Goal: Find contact information

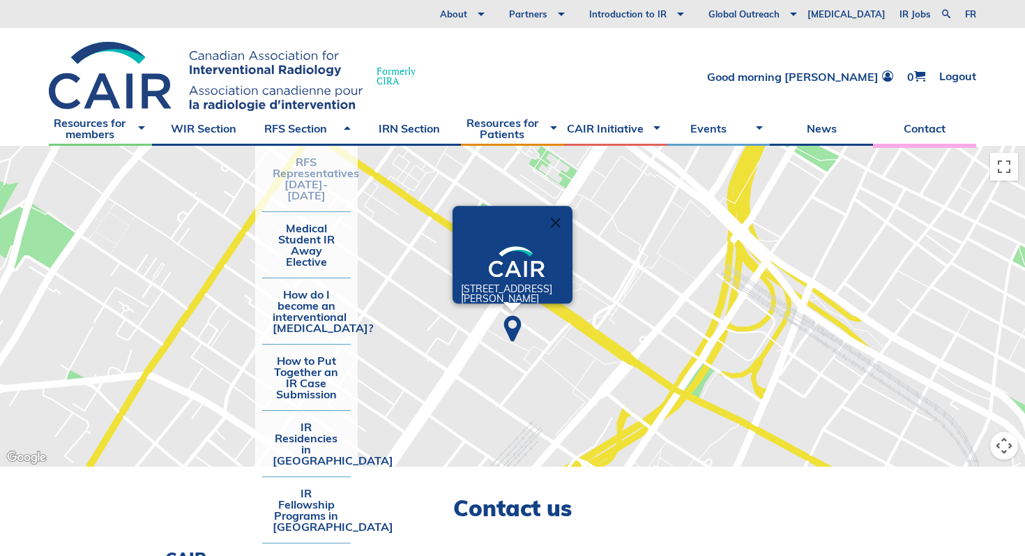
click at [301, 177] on link "RFS Representatives [DATE]-[DATE]" at bounding box center [306, 179] width 89 height 66
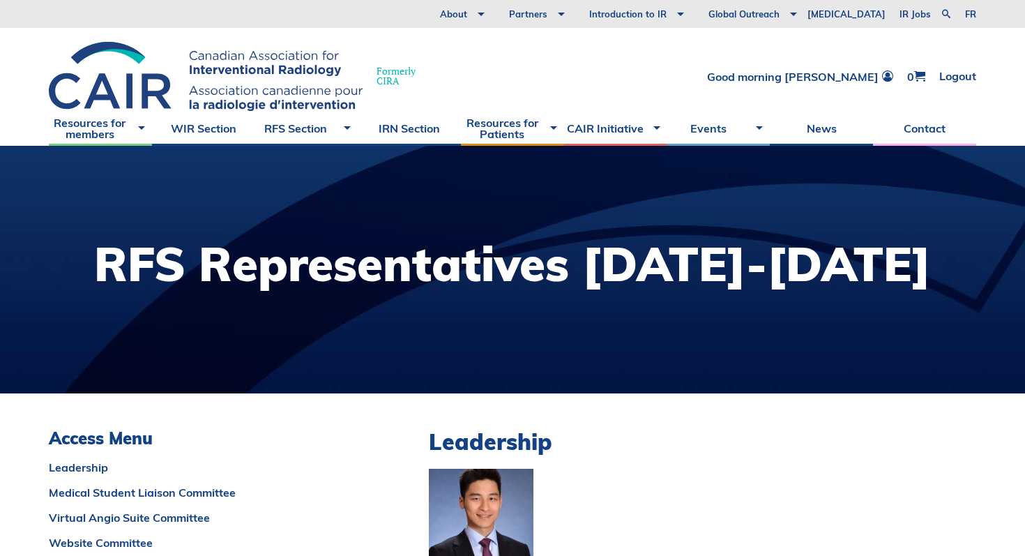
scroll to position [278, 0]
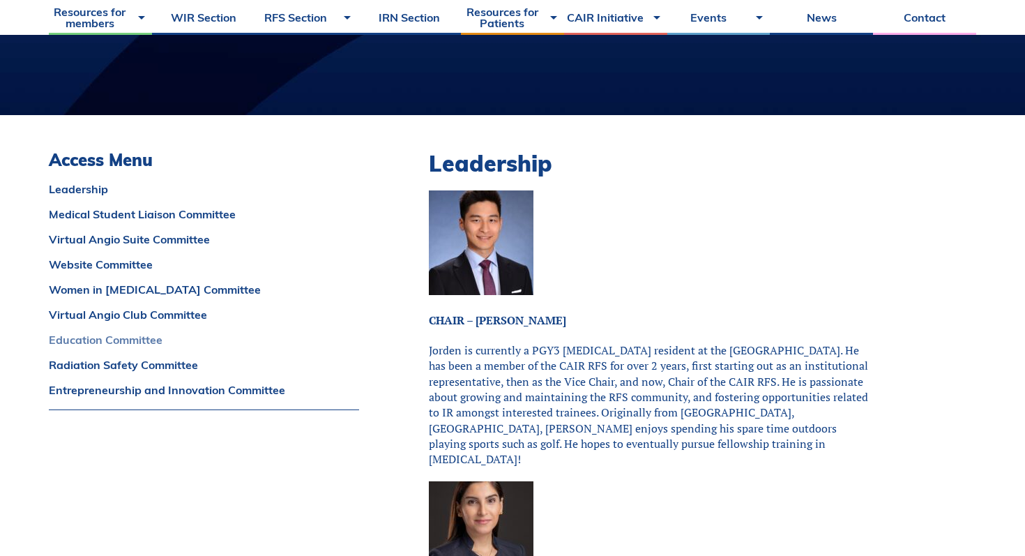
click at [142, 337] on link "Education Committee" at bounding box center [204, 339] width 310 height 11
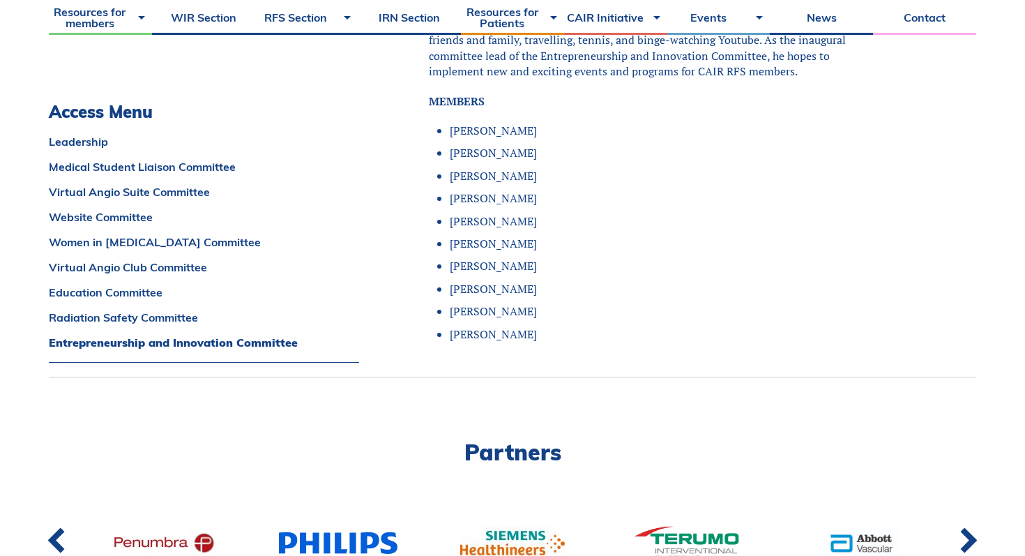
scroll to position [11375, 0]
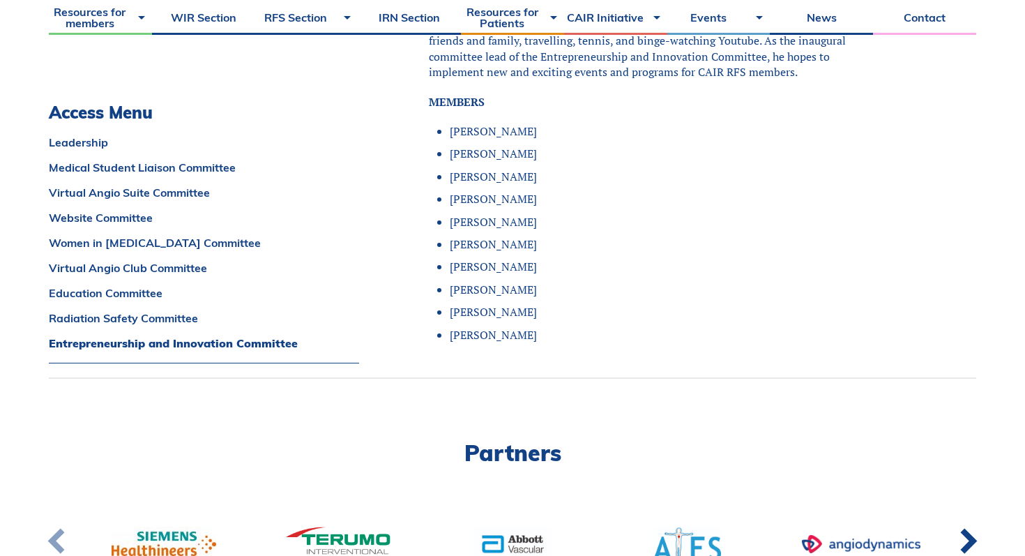
click at [61, 518] on link at bounding box center [57, 544] width 45 height 52
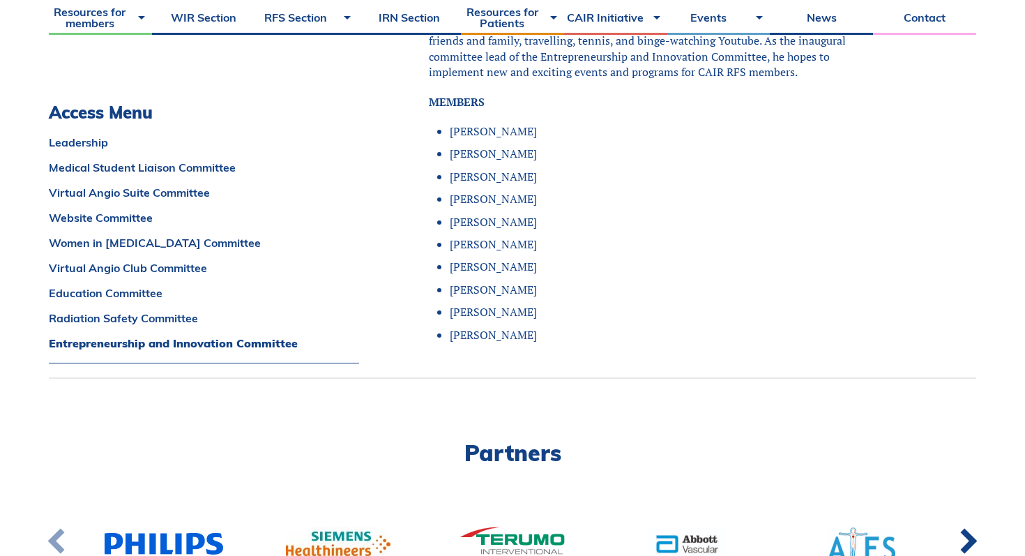
click at [61, 518] on link at bounding box center [57, 544] width 45 height 52
